Goal: Task Accomplishment & Management: Manage account settings

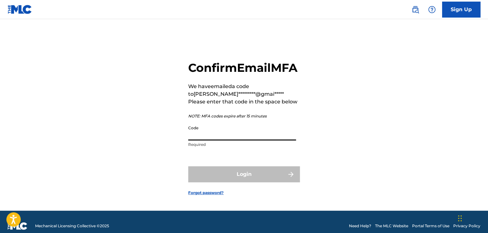
click at [222, 140] on input "Code" at bounding box center [242, 131] width 108 height 18
paste input "382359"
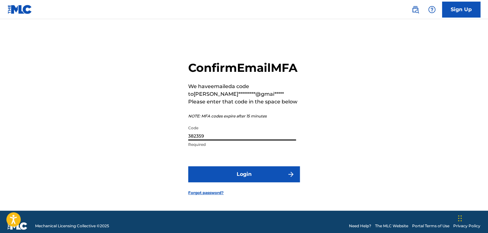
type input "382359"
click at [188, 166] on button "Login" at bounding box center [244, 174] width 112 height 16
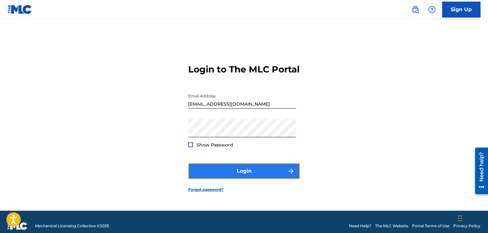
click at [260, 169] on button "Login" at bounding box center [244, 171] width 112 height 16
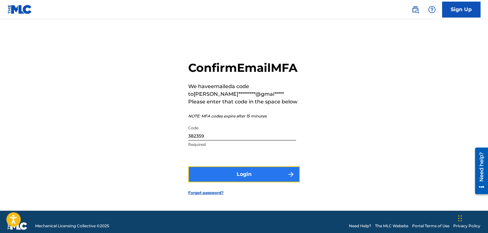
click at [264, 182] on button "Login" at bounding box center [244, 174] width 112 height 16
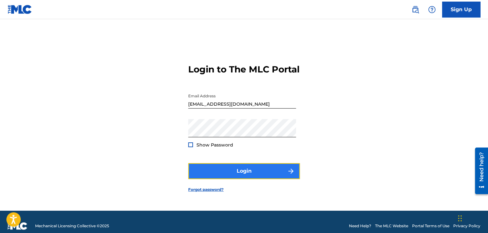
click at [269, 174] on button "Login" at bounding box center [244, 171] width 112 height 16
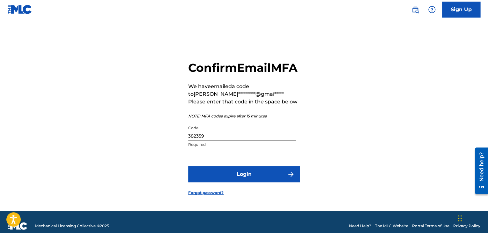
click at [224, 140] on input "382359" at bounding box center [242, 131] width 108 height 18
paste input "596550"
type input "596550"
click at [188, 166] on button "Login" at bounding box center [244, 174] width 112 height 16
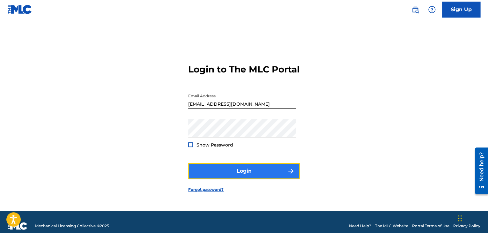
click at [283, 176] on button "Login" at bounding box center [244, 171] width 112 height 16
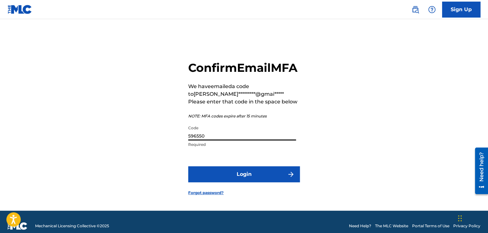
drag, startPoint x: 214, startPoint y: 147, endPoint x: 174, endPoint y: 143, distance: 40.0
click at [174, 143] on div "Confirm Email MFA We have emailed a code to [PERSON_NAME]*********@gmai***** Pl…" at bounding box center [244, 122] width 446 height 175
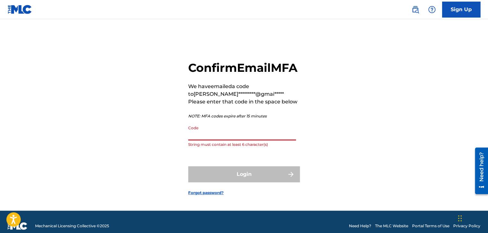
paste input "432884"
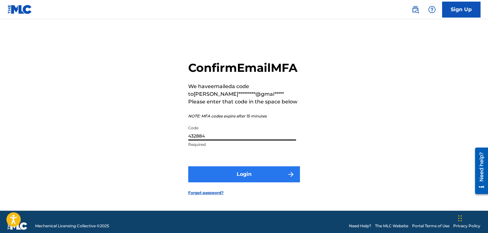
type input "432884"
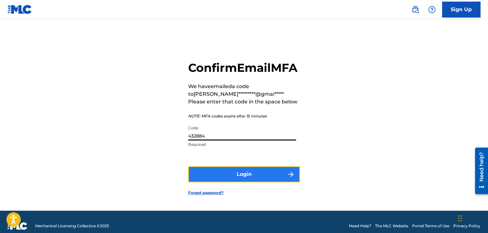
click at [258, 181] on button "Login" at bounding box center [244, 174] width 112 height 16
